Goal: Task Accomplishment & Management: Manage account settings

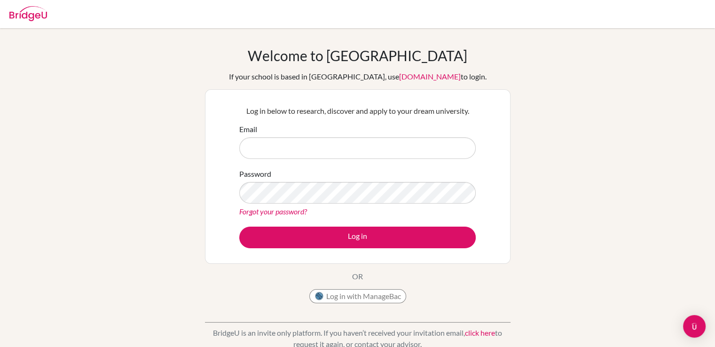
type input "gulsen.oztoprak@gmail.com"
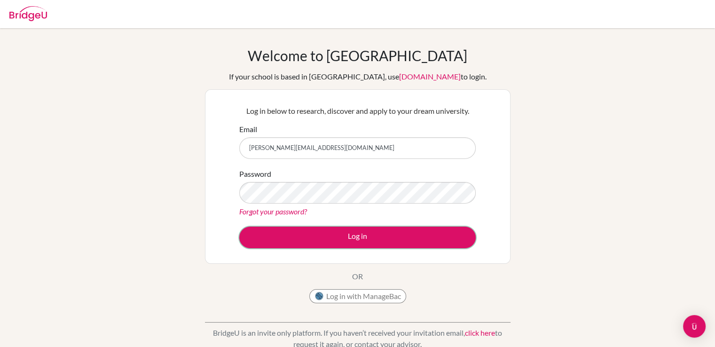
click at [357, 237] on button "Log in" at bounding box center [357, 237] width 236 height 22
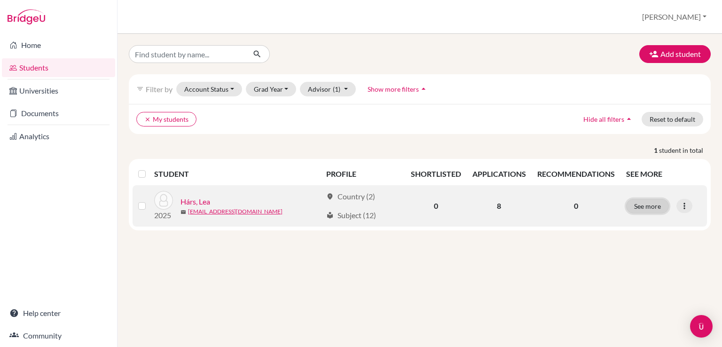
click at [643, 203] on button "See more" at bounding box center [647, 206] width 43 height 15
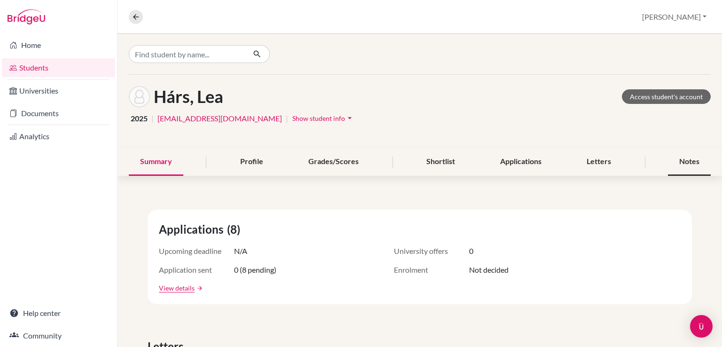
click at [684, 166] on div "Notes" at bounding box center [689, 162] width 43 height 28
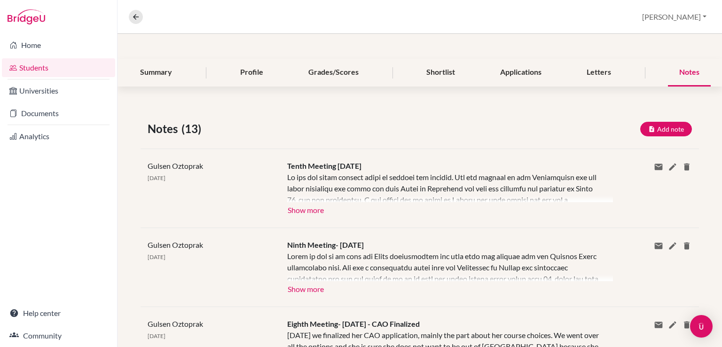
scroll to position [111, 0]
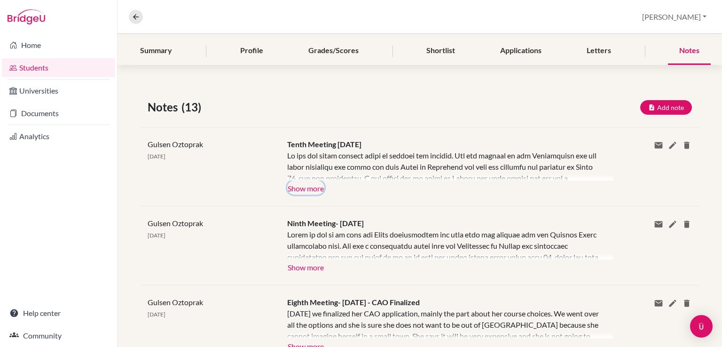
click at [307, 187] on button "Show more" at bounding box center [305, 187] width 37 height 14
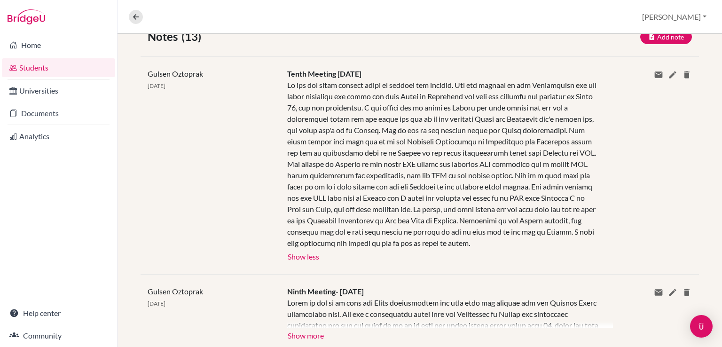
scroll to position [182, 0]
click at [40, 91] on link "Universities" at bounding box center [58, 90] width 113 height 19
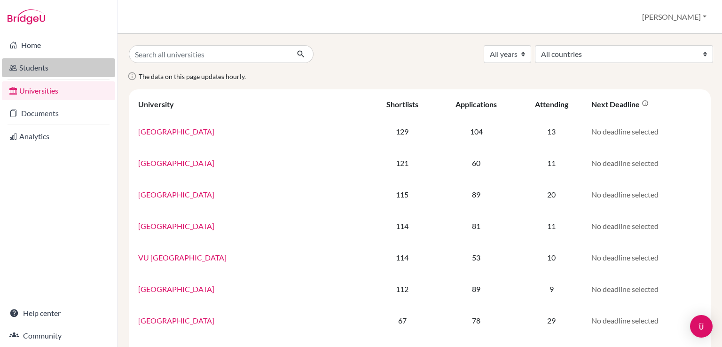
click at [43, 76] on link "Students" at bounding box center [58, 67] width 113 height 19
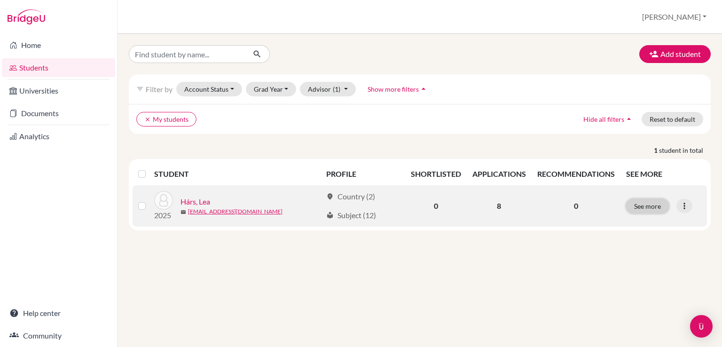
click at [645, 202] on button "See more" at bounding box center [647, 206] width 43 height 15
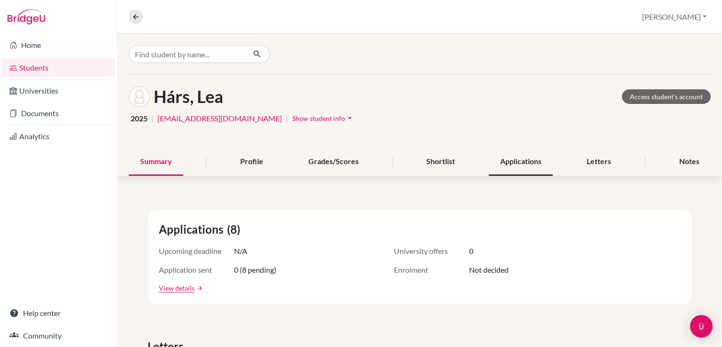
click at [518, 160] on div "Applications" at bounding box center [521, 162] width 64 height 28
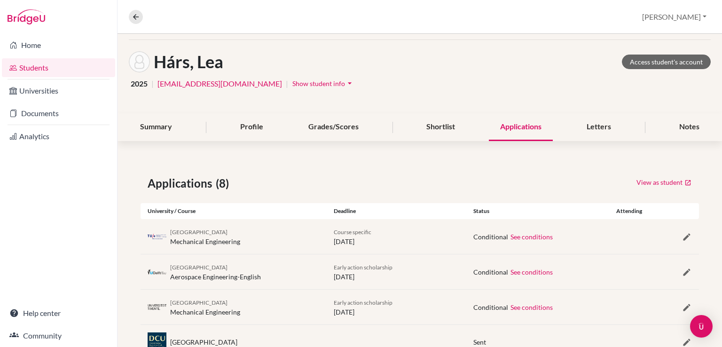
scroll to position [34, 0]
click at [445, 128] on div "Shortlist" at bounding box center [440, 128] width 51 height 28
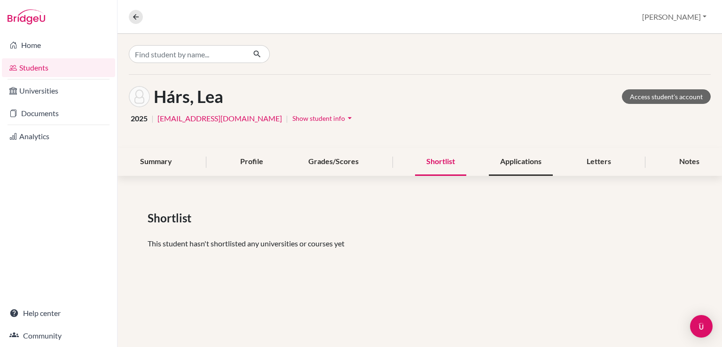
click at [494, 165] on div "Applications" at bounding box center [521, 162] width 64 height 28
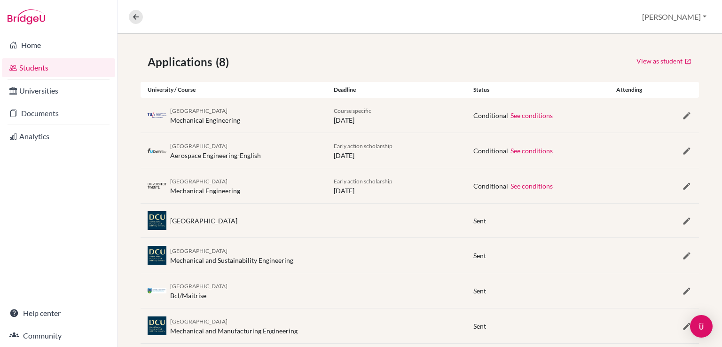
scroll to position [156, 0]
click at [682, 216] on icon "button" at bounding box center [686, 220] width 9 height 9
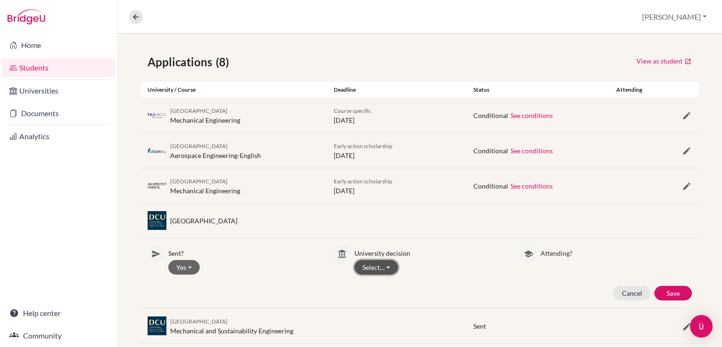
click at [366, 264] on button "Select…" at bounding box center [376, 267] width 44 height 15
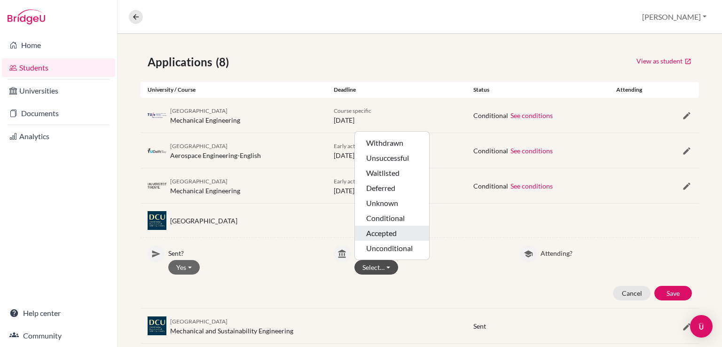
click at [400, 231] on button "Accepted" at bounding box center [392, 232] width 74 height 15
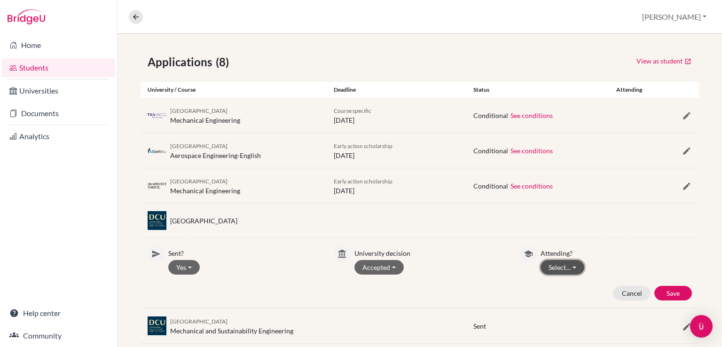
click at [560, 267] on button "Select…" at bounding box center [562, 267] width 44 height 15
click at [566, 301] on button "Not attending" at bounding box center [578, 301] width 74 height 15
click at [661, 289] on button "Save" at bounding box center [673, 293] width 38 height 15
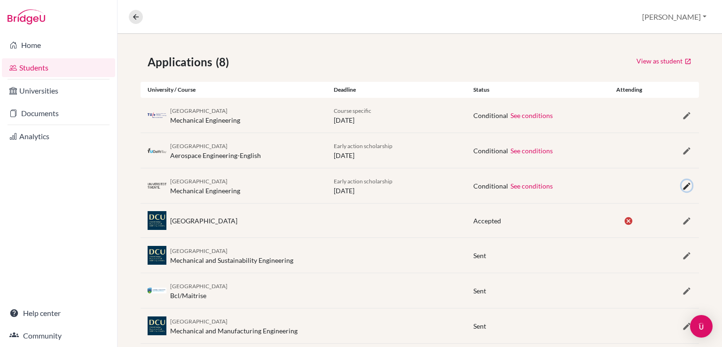
click at [682, 187] on icon "button" at bounding box center [686, 185] width 9 height 9
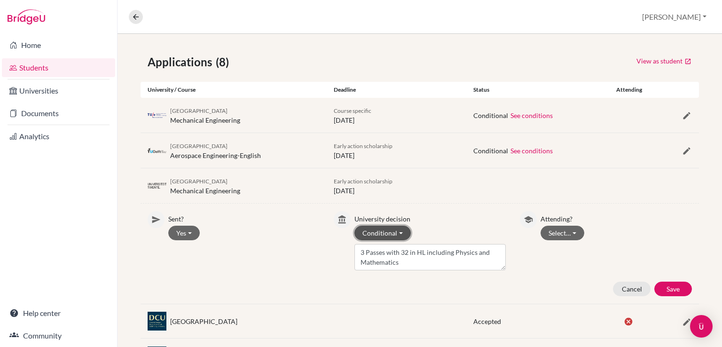
click at [391, 225] on button "Conditional" at bounding box center [382, 232] width 56 height 15
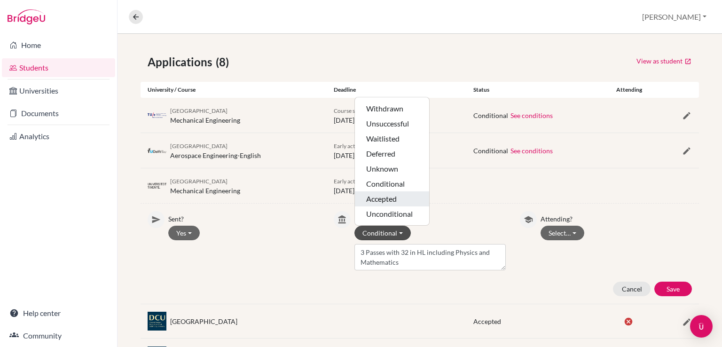
click at [386, 194] on button "Accepted" at bounding box center [392, 198] width 74 height 15
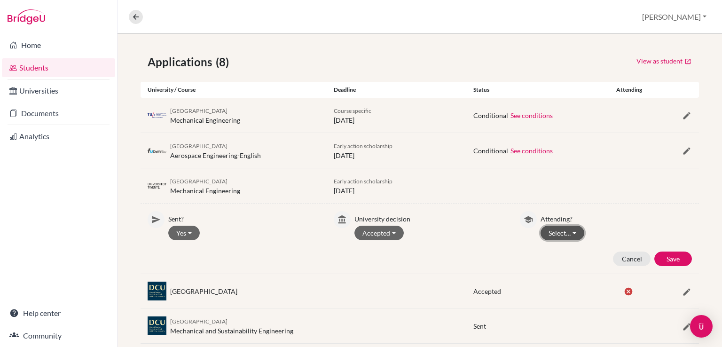
click at [552, 235] on button "Select…" at bounding box center [562, 232] width 44 height 15
click at [563, 267] on button "Not attending" at bounding box center [578, 267] width 74 height 15
click at [668, 255] on button "Save" at bounding box center [673, 258] width 38 height 15
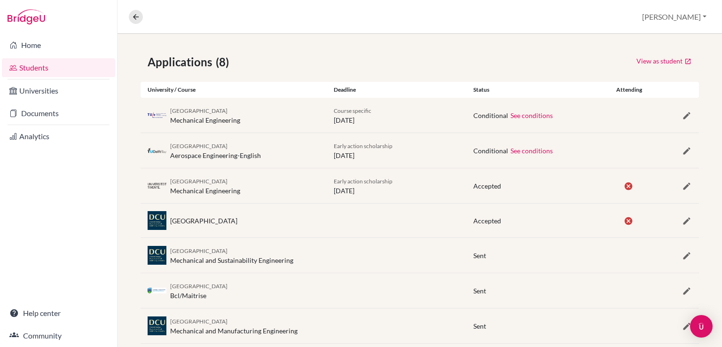
scroll to position [209, 0]
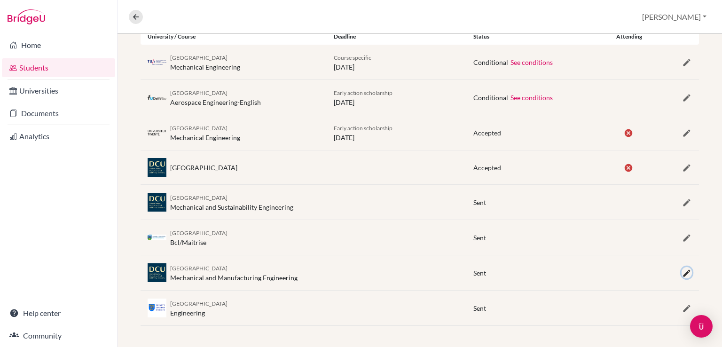
click at [682, 270] on icon "button" at bounding box center [686, 272] width 9 height 9
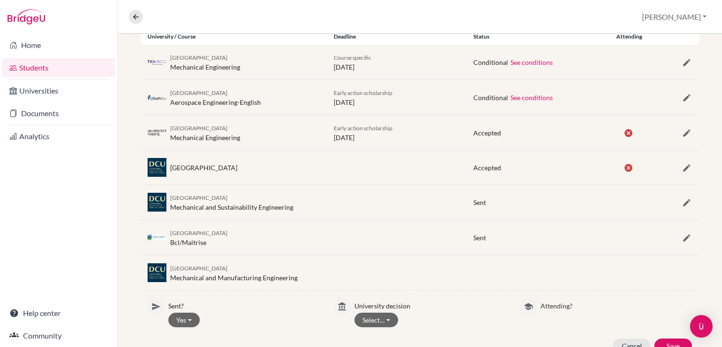
scroll to position [280, 0]
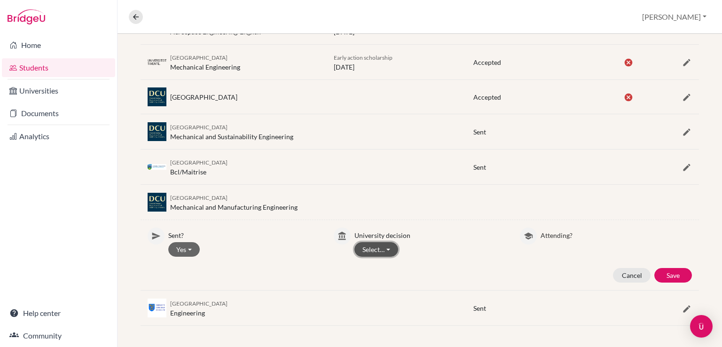
click at [366, 246] on button "Select…" at bounding box center [376, 249] width 44 height 15
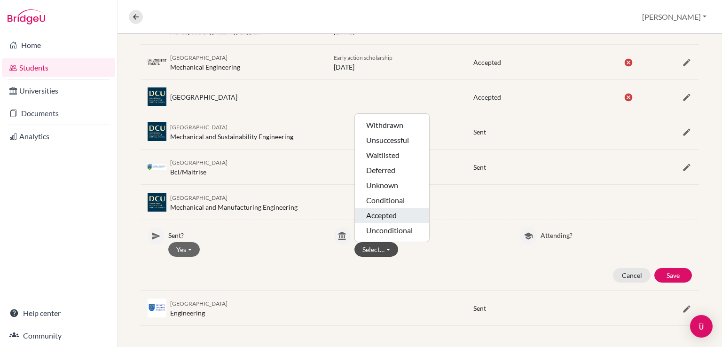
click at [381, 218] on button "Accepted" at bounding box center [392, 215] width 74 height 15
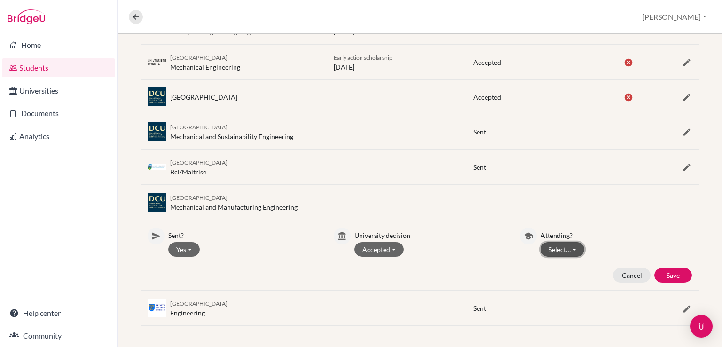
click at [551, 245] on button "Select…" at bounding box center [562, 249] width 44 height 15
click at [563, 282] on button "Not attending" at bounding box center [578, 283] width 74 height 15
click at [665, 273] on button "Save" at bounding box center [673, 275] width 38 height 15
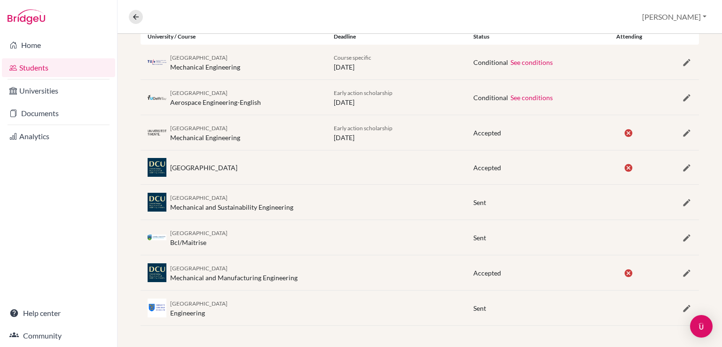
scroll to position [0, 0]
